Goal: Check status: Check status

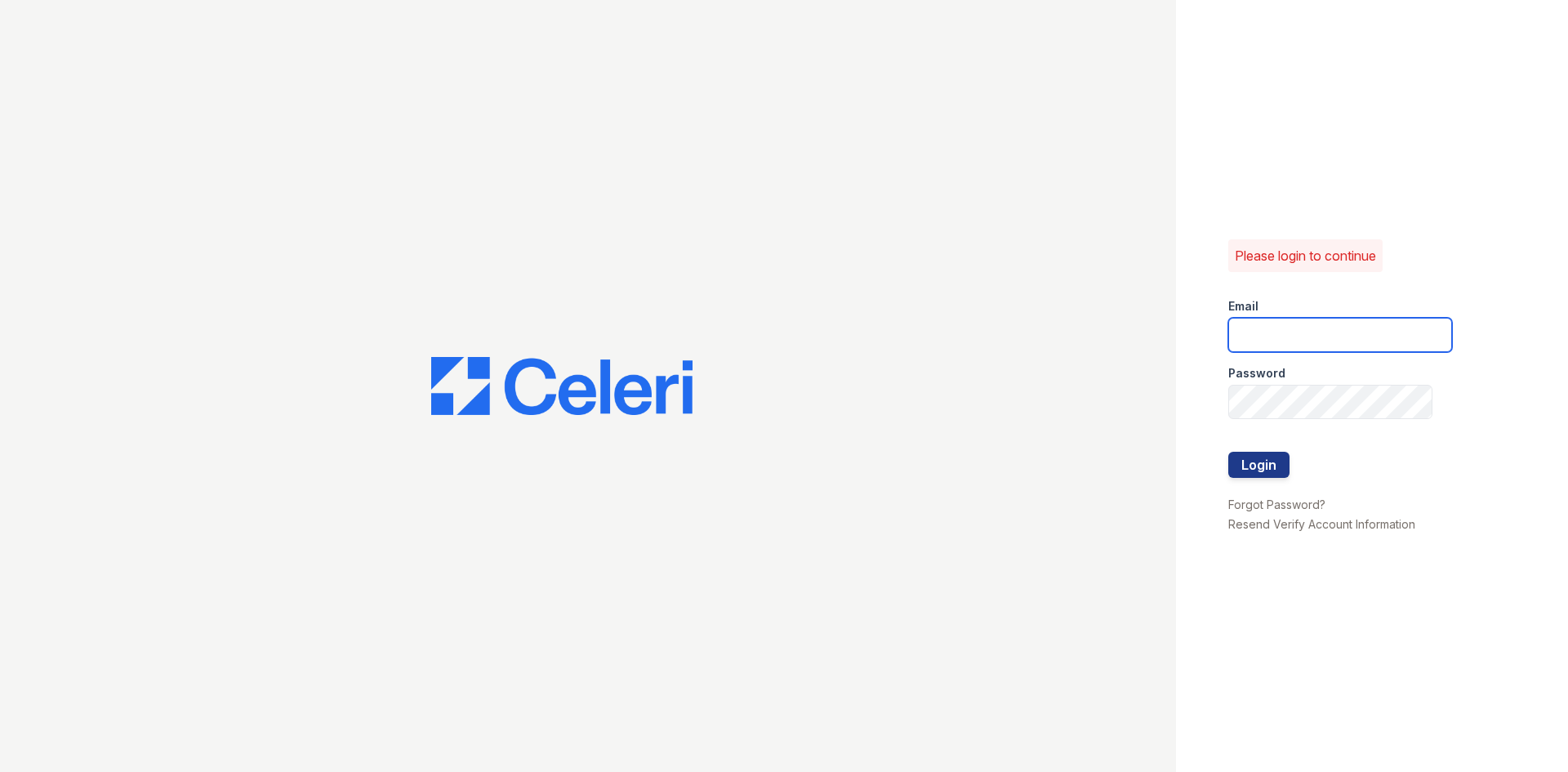
click at [1360, 320] on input "email" at bounding box center [1340, 335] width 223 height 35
type input "spatterson@trinity-pm.com"
click at [1228, 451] on button "Login" at bounding box center [1258, 464] width 61 height 26
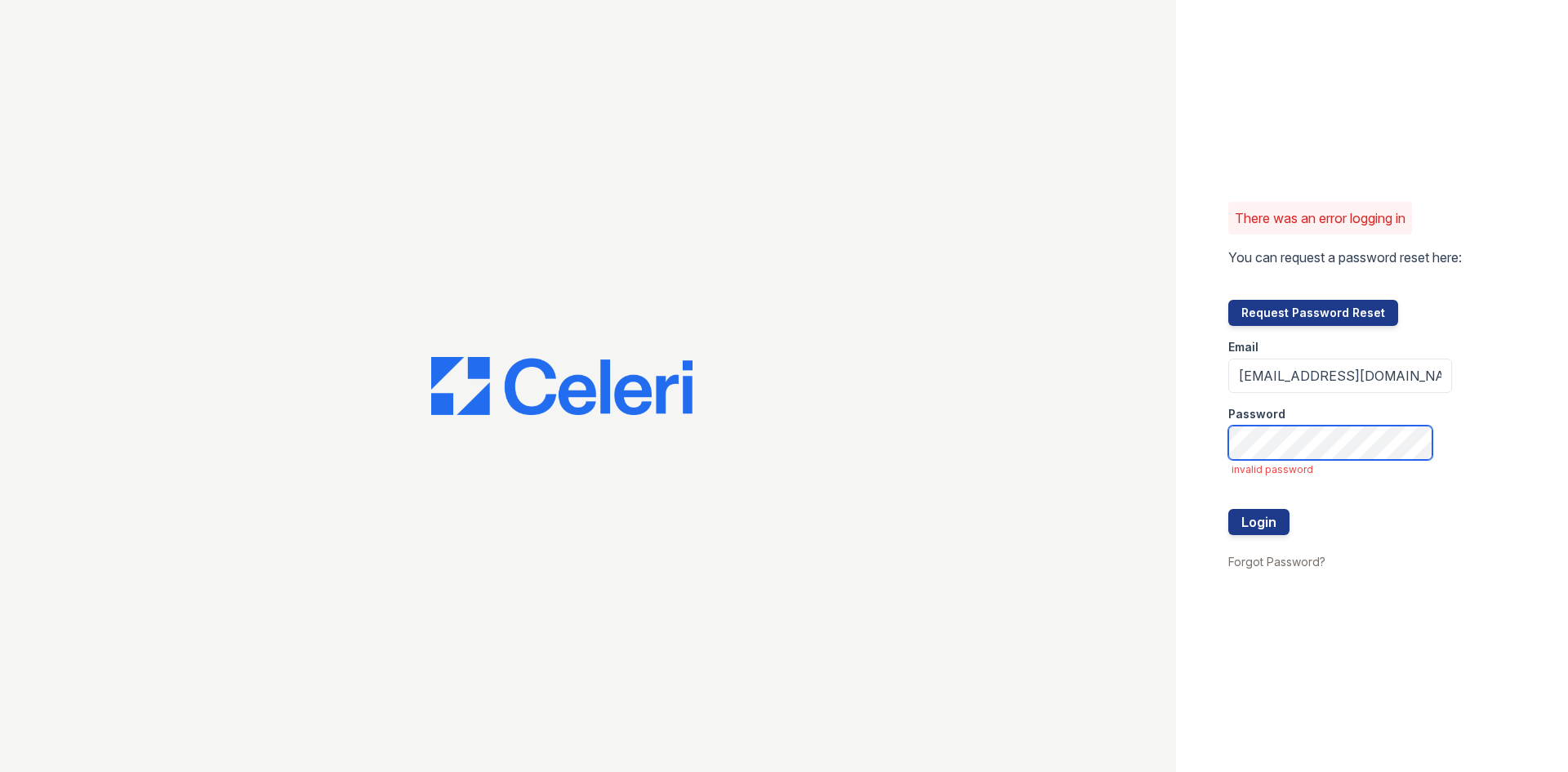
click at [1228, 509] on button "Login" at bounding box center [1258, 521] width 61 height 26
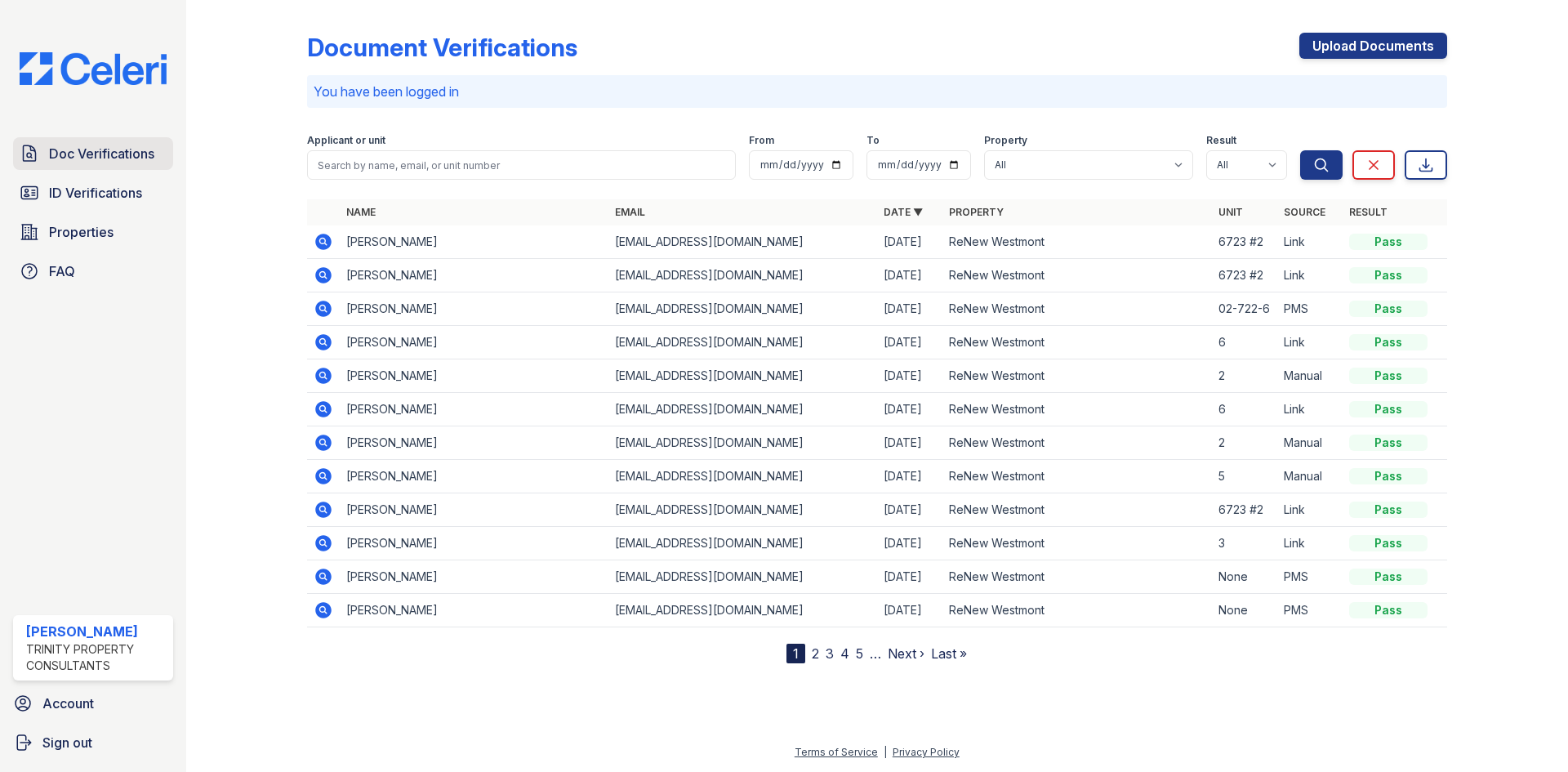
click at [159, 154] on link "Doc Verifications" at bounding box center [93, 153] width 160 height 33
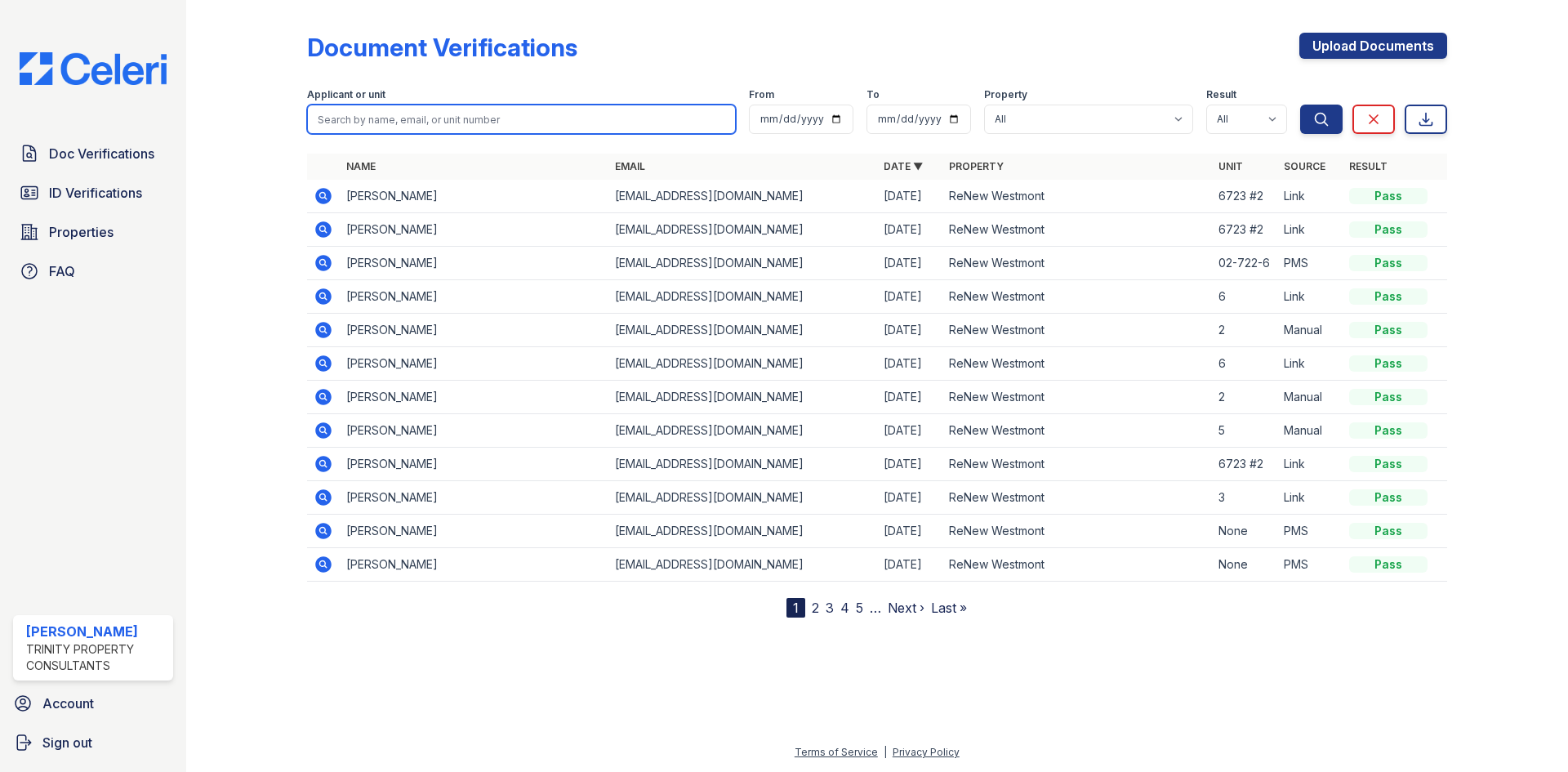
click at [425, 133] on input "search" at bounding box center [521, 119] width 429 height 29
type input "veal"
click at [1300, 104] on button "Search" at bounding box center [1321, 119] width 43 height 29
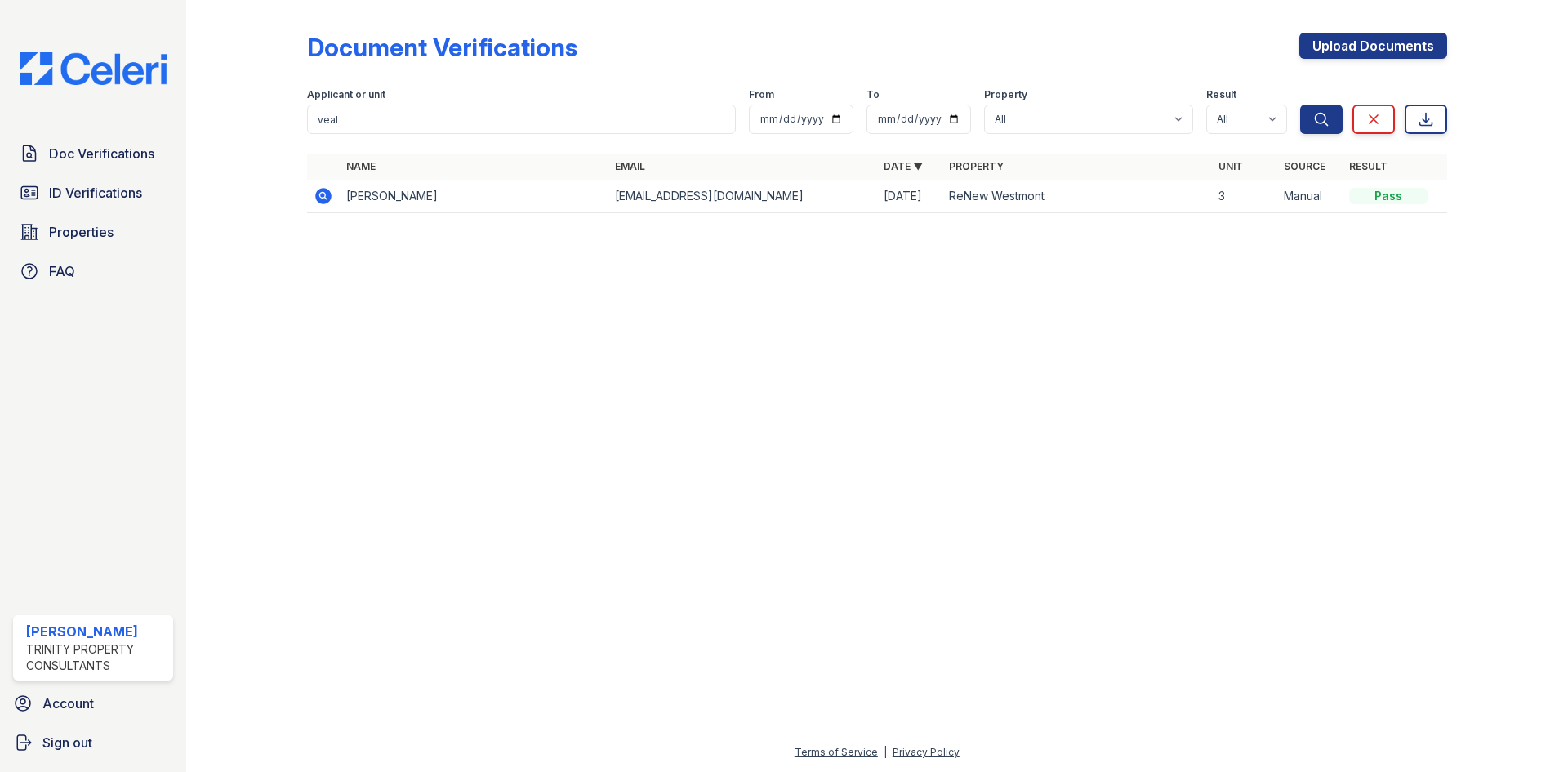
click at [321, 195] on icon at bounding box center [322, 194] width 4 height 4
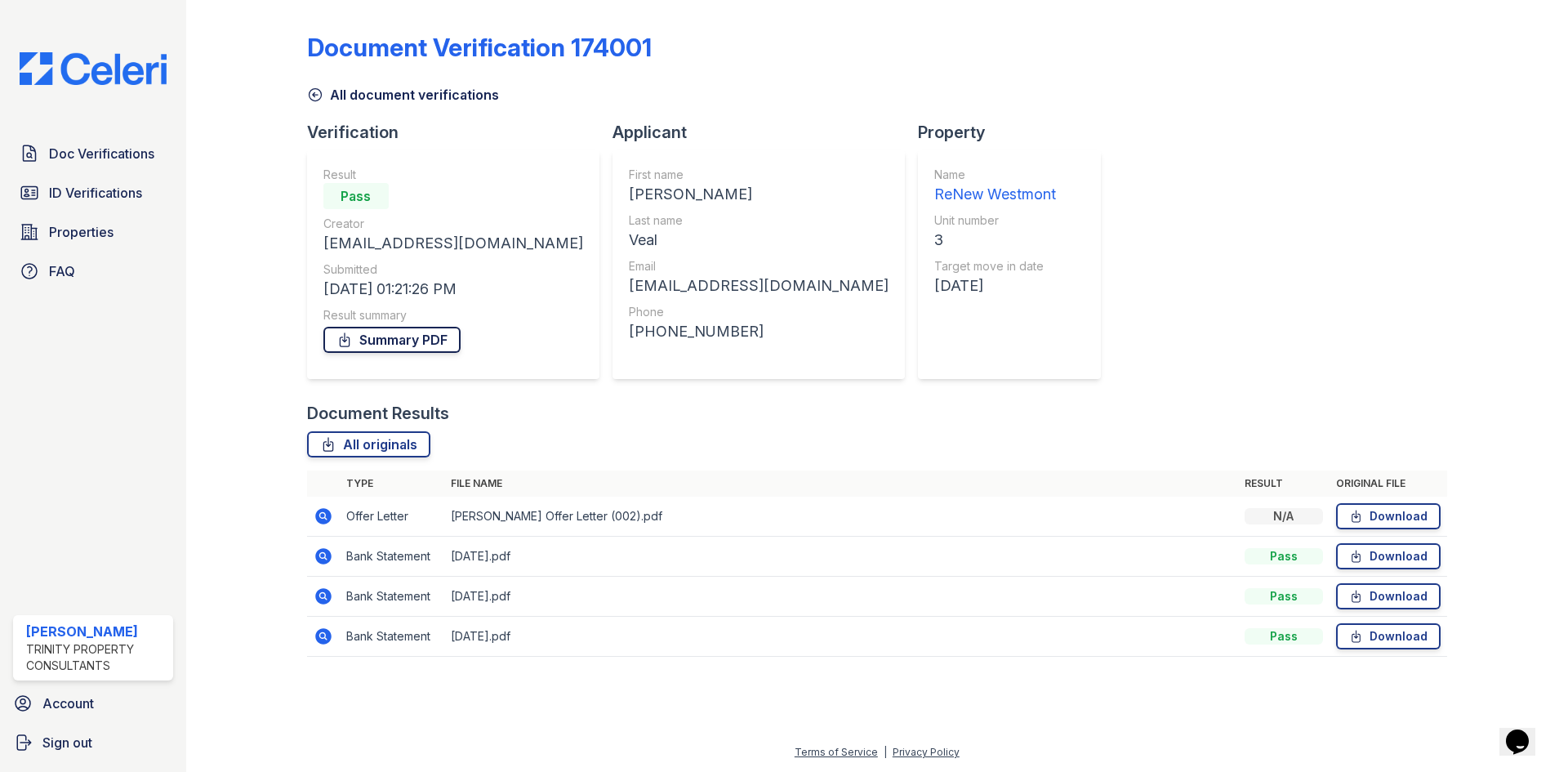
click at [411, 338] on link "Summary PDF" at bounding box center [391, 340] width 137 height 26
click at [131, 200] on span "ID Verifications" at bounding box center [95, 193] width 94 height 20
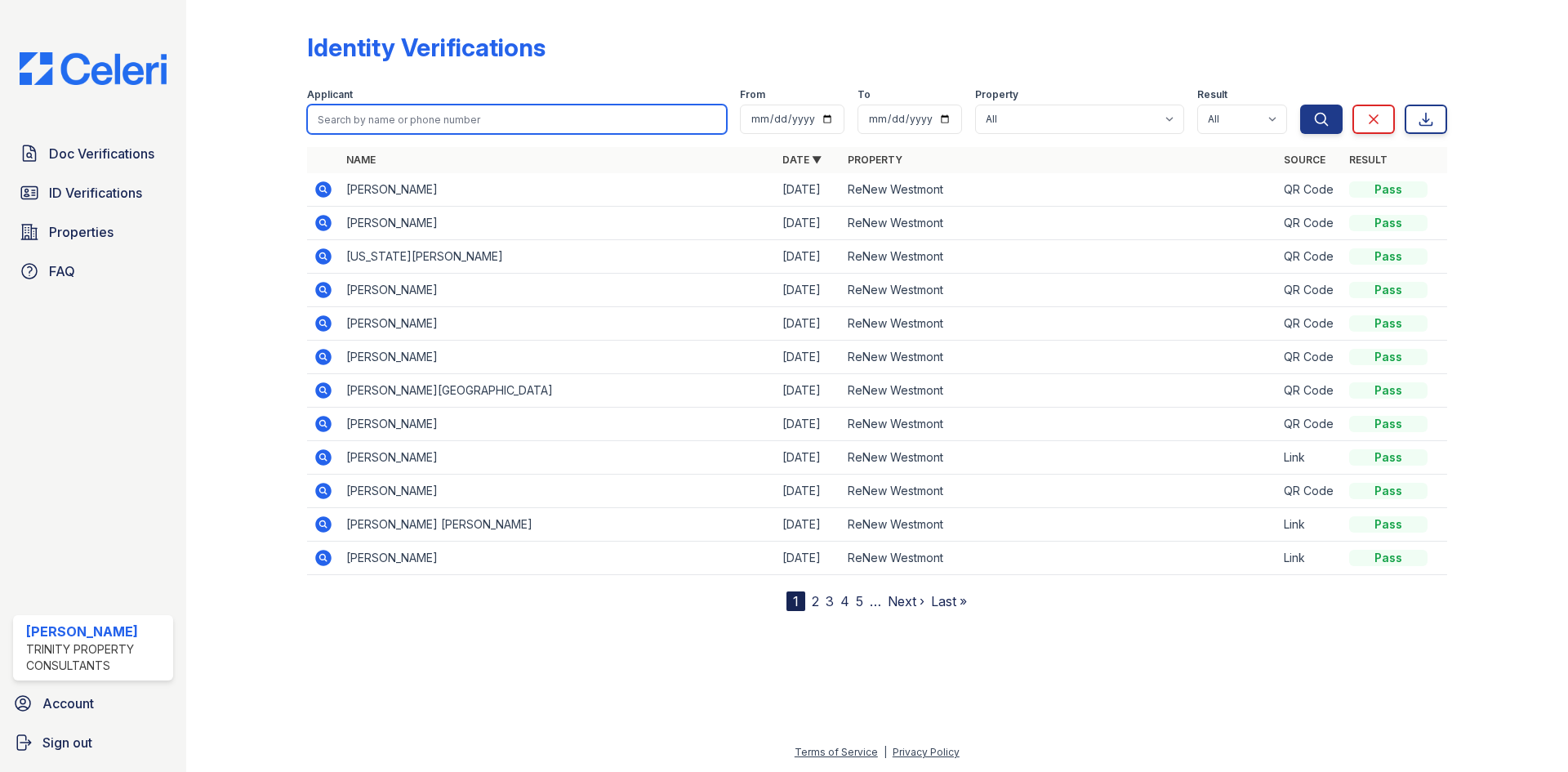
click at [580, 124] on input "search" at bounding box center [517, 119] width 419 height 29
type input "veal"
click at [1300, 104] on button "Search" at bounding box center [1321, 119] width 43 height 29
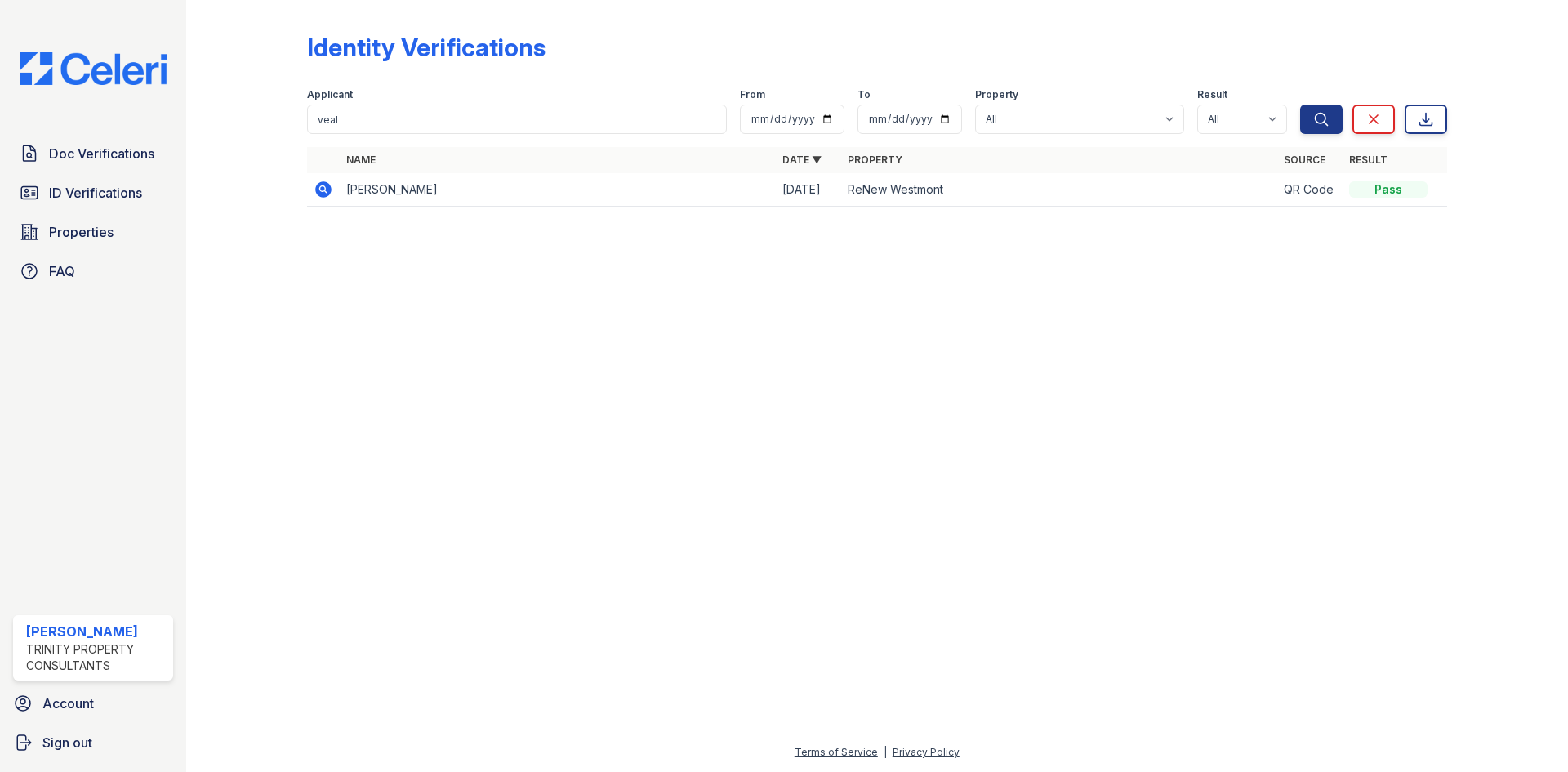
click at [326, 185] on icon at bounding box center [323, 190] width 16 height 16
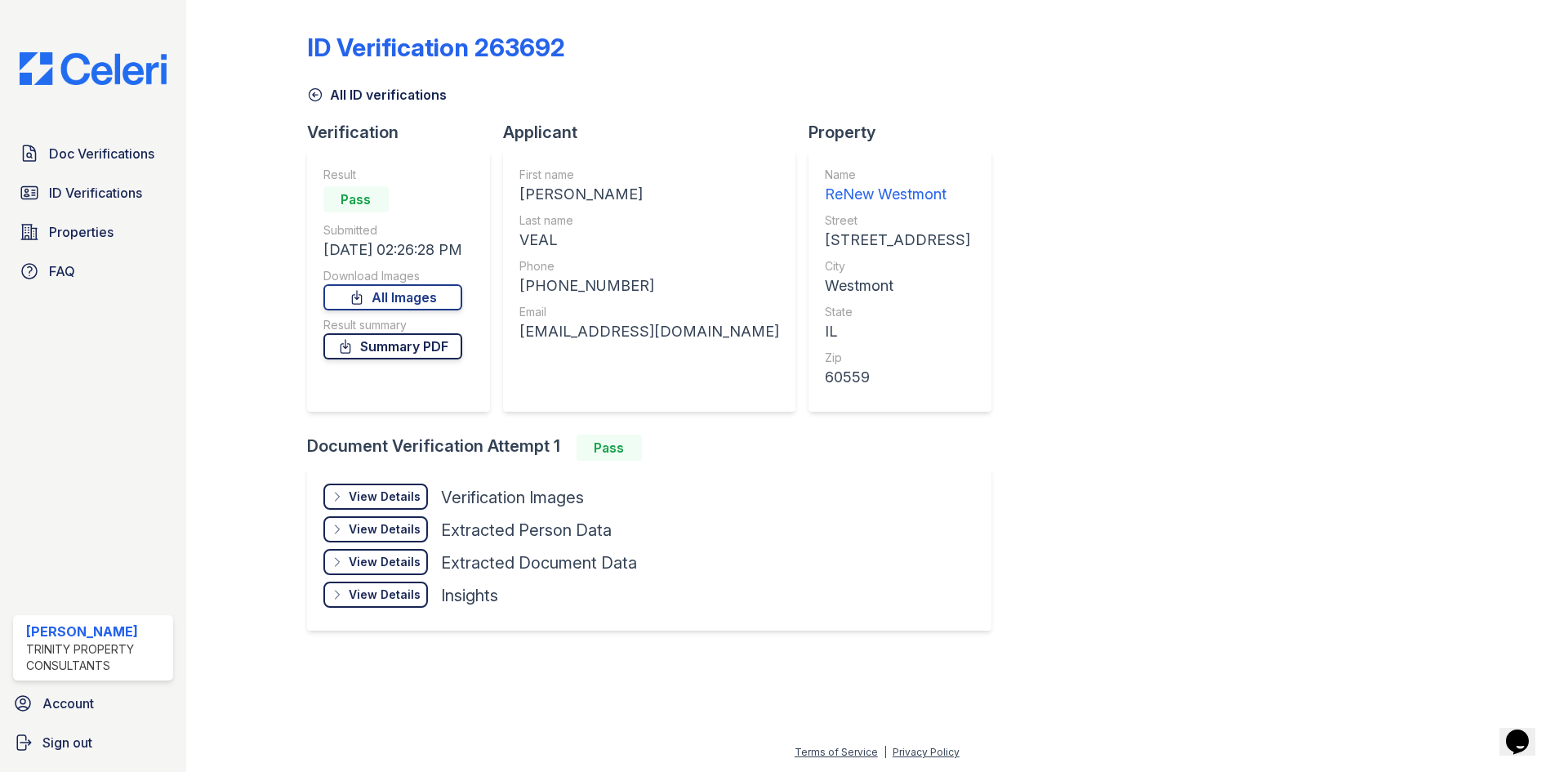
click at [422, 342] on link "Summary PDF" at bounding box center [392, 346] width 139 height 26
